Goal: Task Accomplishment & Management: Manage account settings

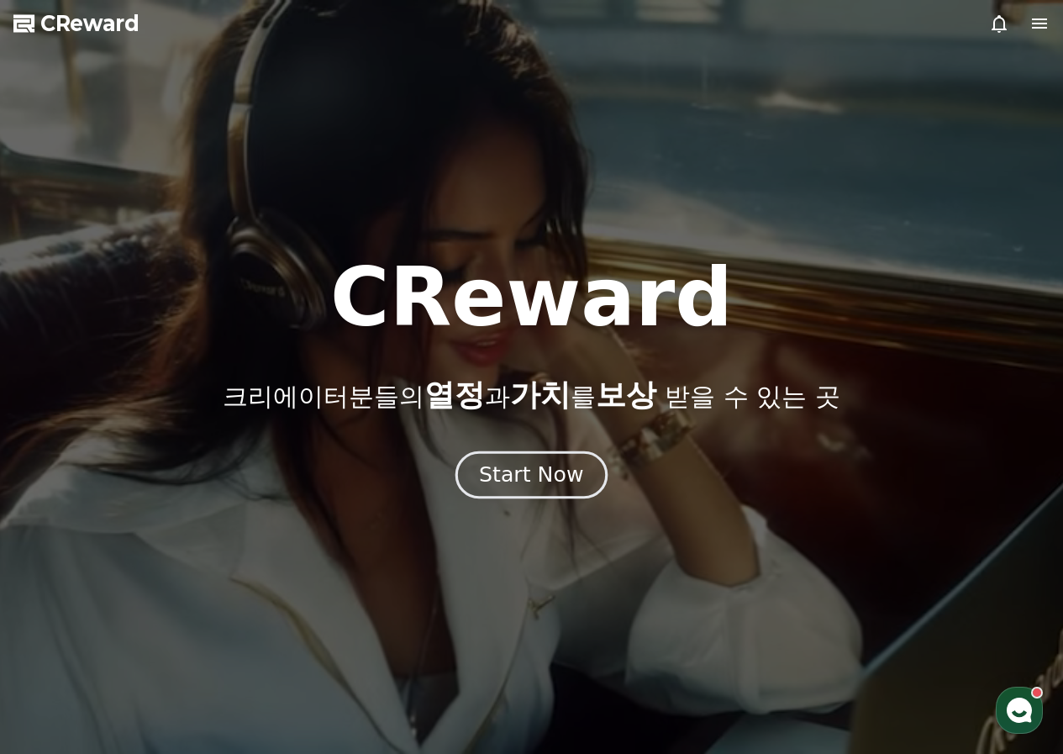
click at [568, 481] on div "Start Now" at bounding box center [531, 474] width 104 height 29
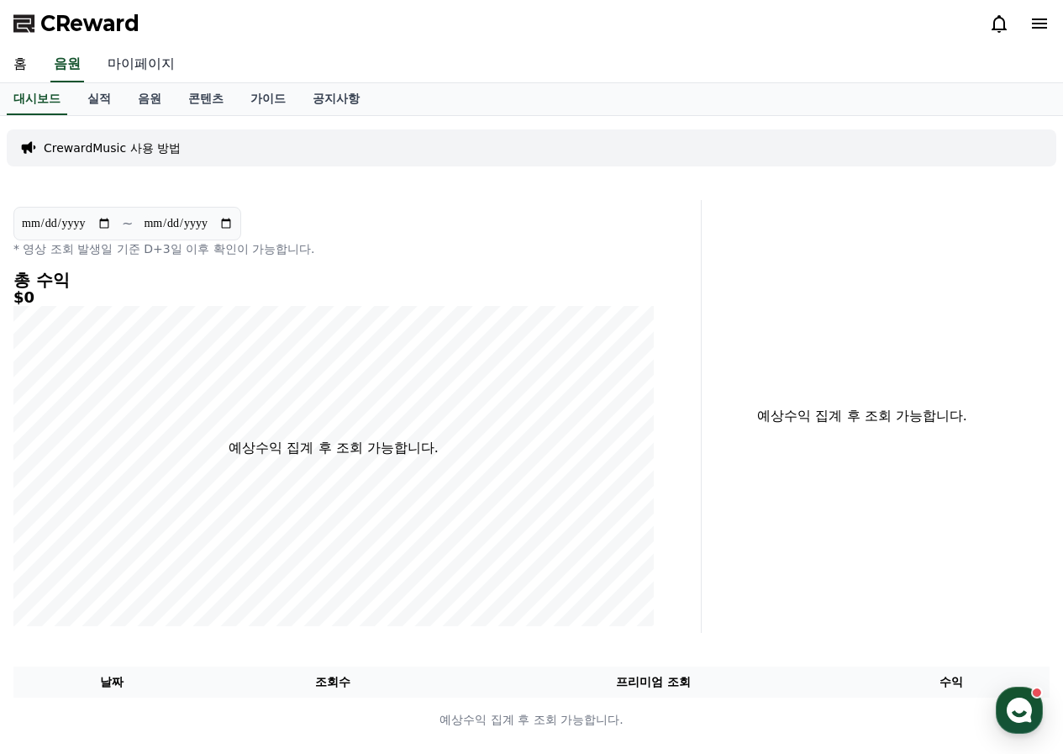
click at [118, 60] on link "마이페이지" at bounding box center [141, 64] width 94 height 35
select select "**********"
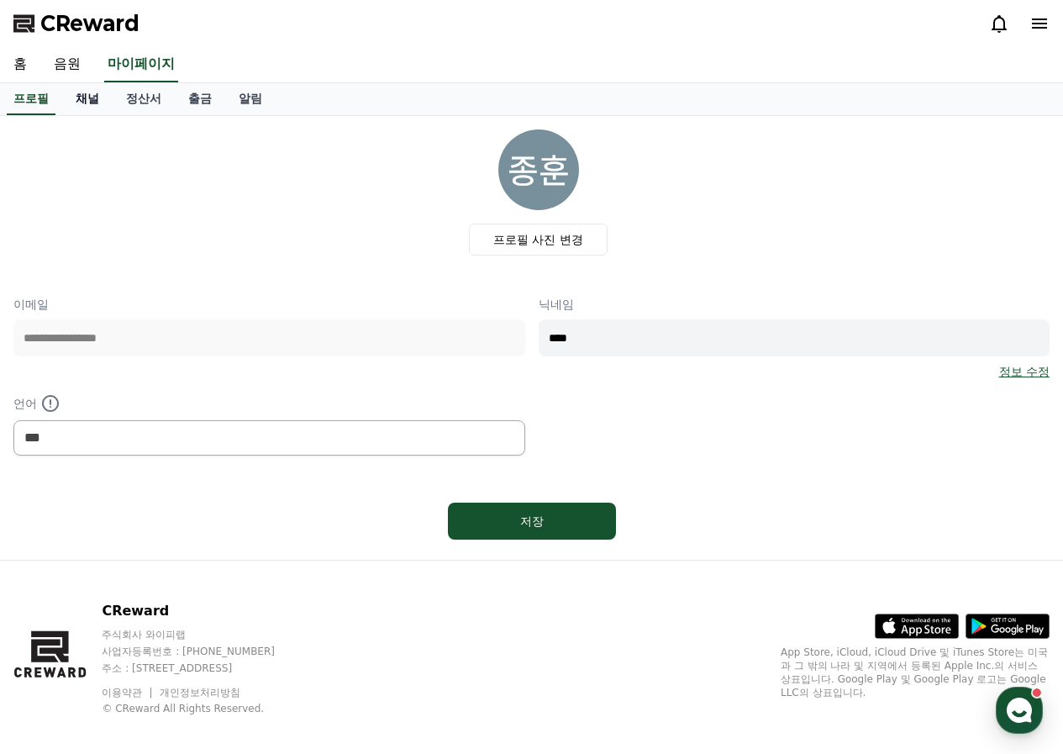
click at [92, 99] on link "채널" at bounding box center [87, 99] width 50 height 32
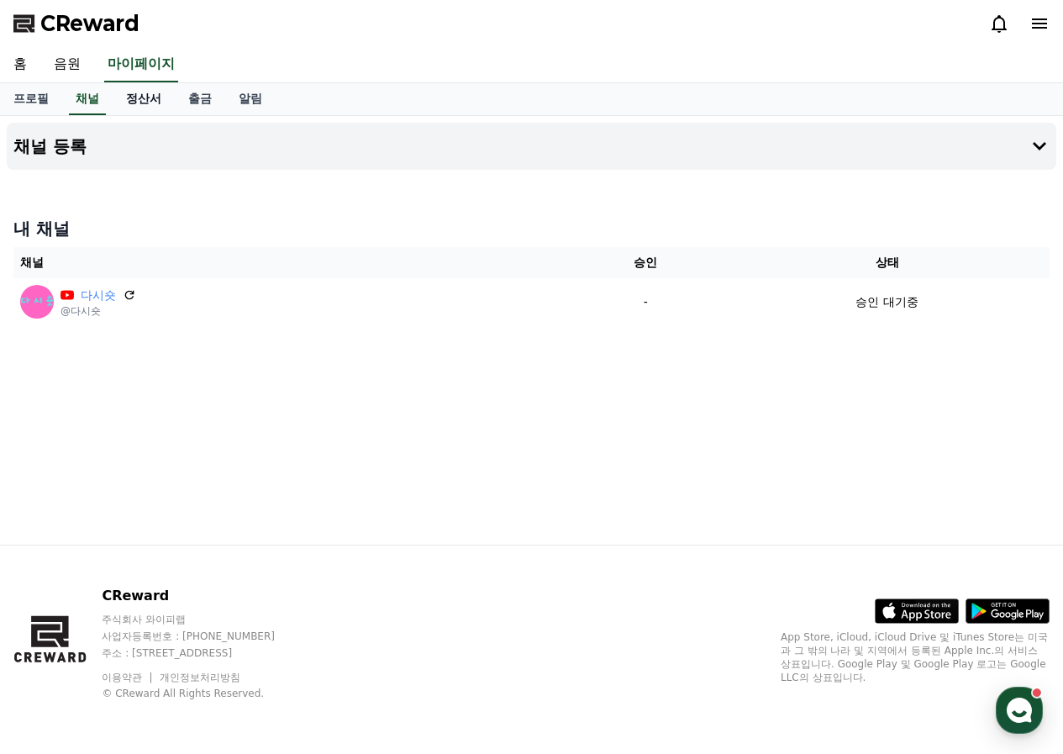
click at [153, 96] on link "정산서" at bounding box center [144, 99] width 62 height 32
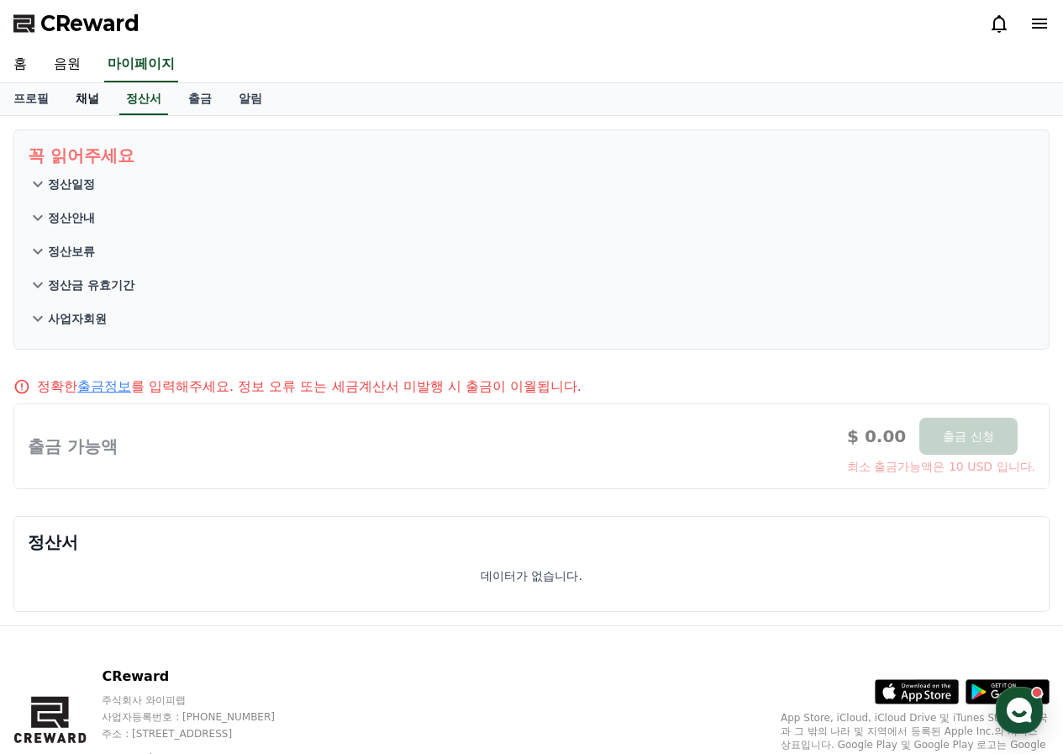
click at [74, 99] on link "채널" at bounding box center [87, 99] width 50 height 32
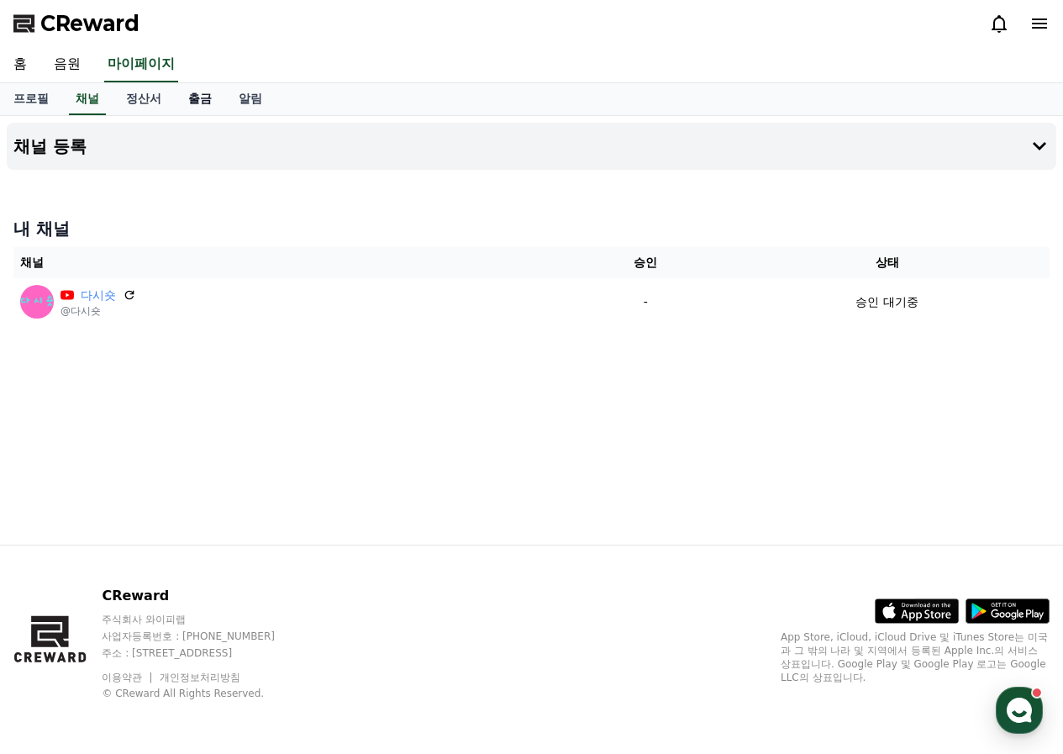
click at [192, 99] on link "출금" at bounding box center [200, 99] width 50 height 32
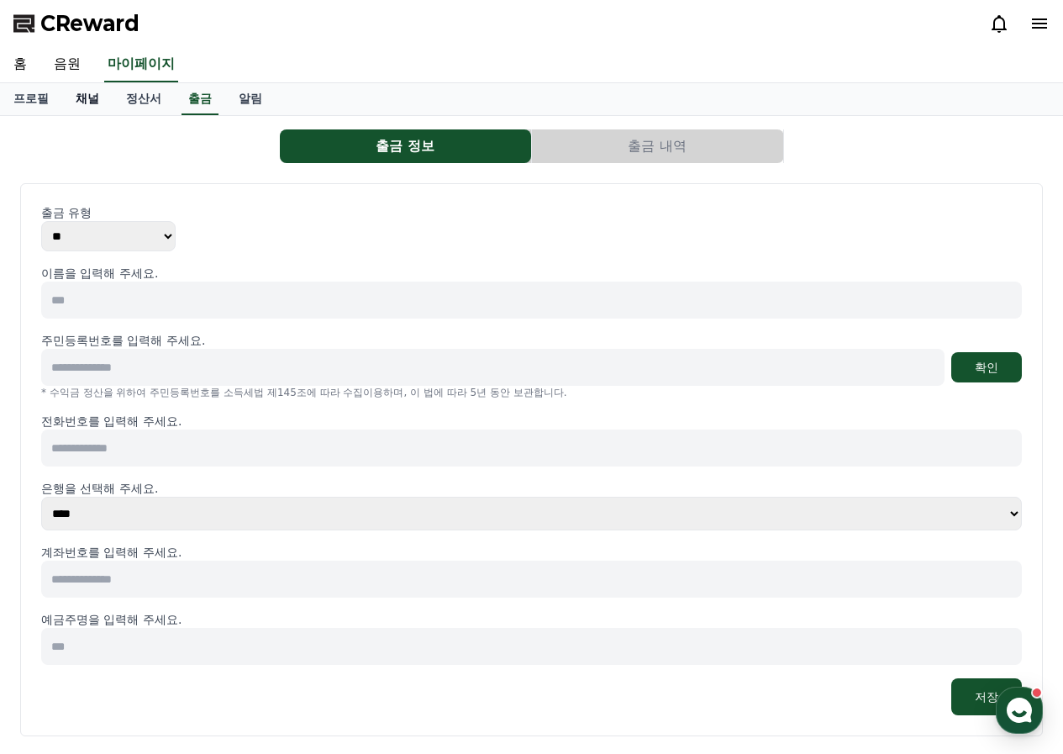
click at [87, 98] on link "채널" at bounding box center [87, 99] width 50 height 32
